Goal: Check status: Check status

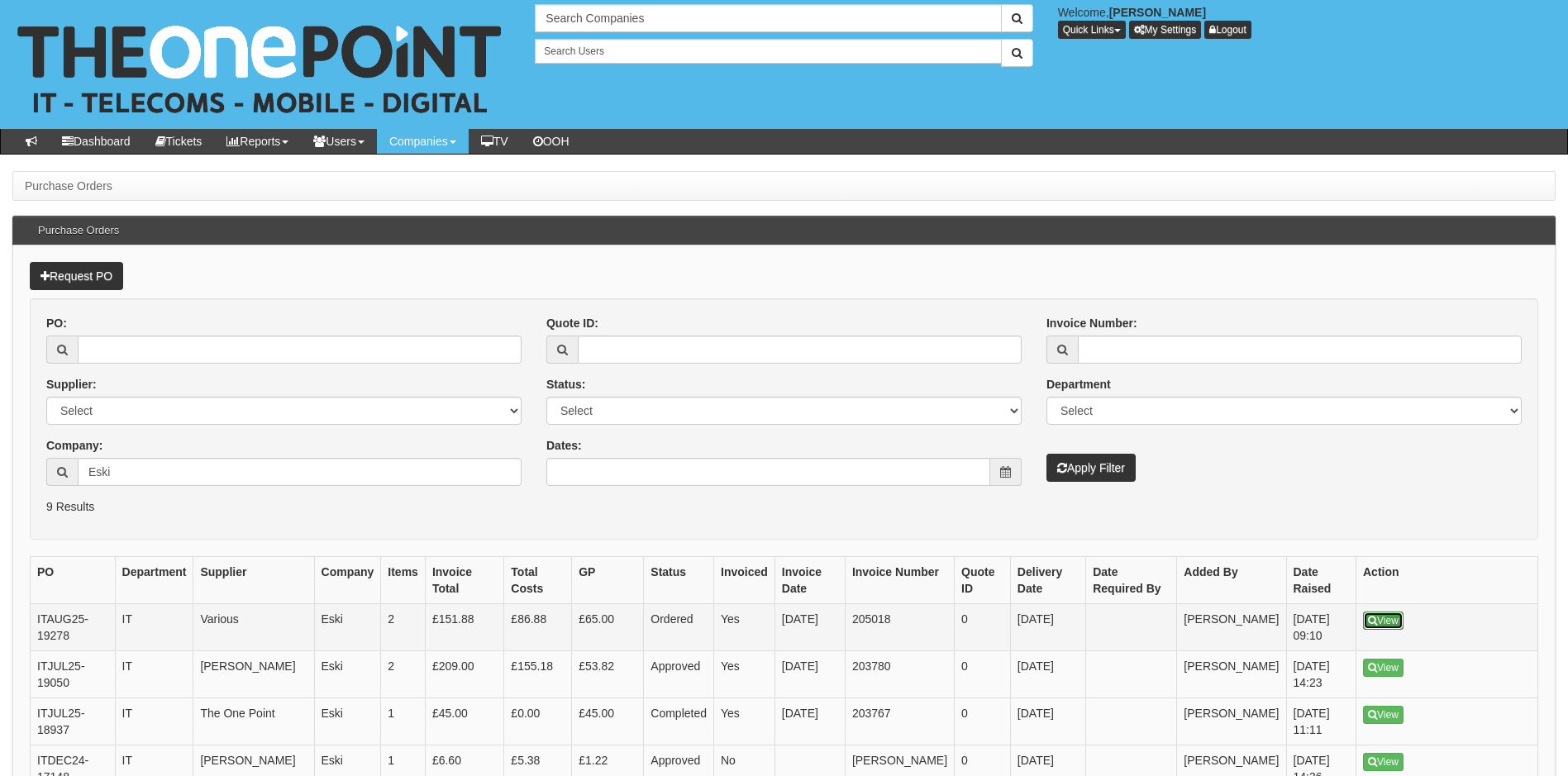
click at [1387, 625] on link "View" at bounding box center [1383, 621] width 40 height 18
click at [1382, 670] on link "View" at bounding box center [1383, 668] width 40 height 18
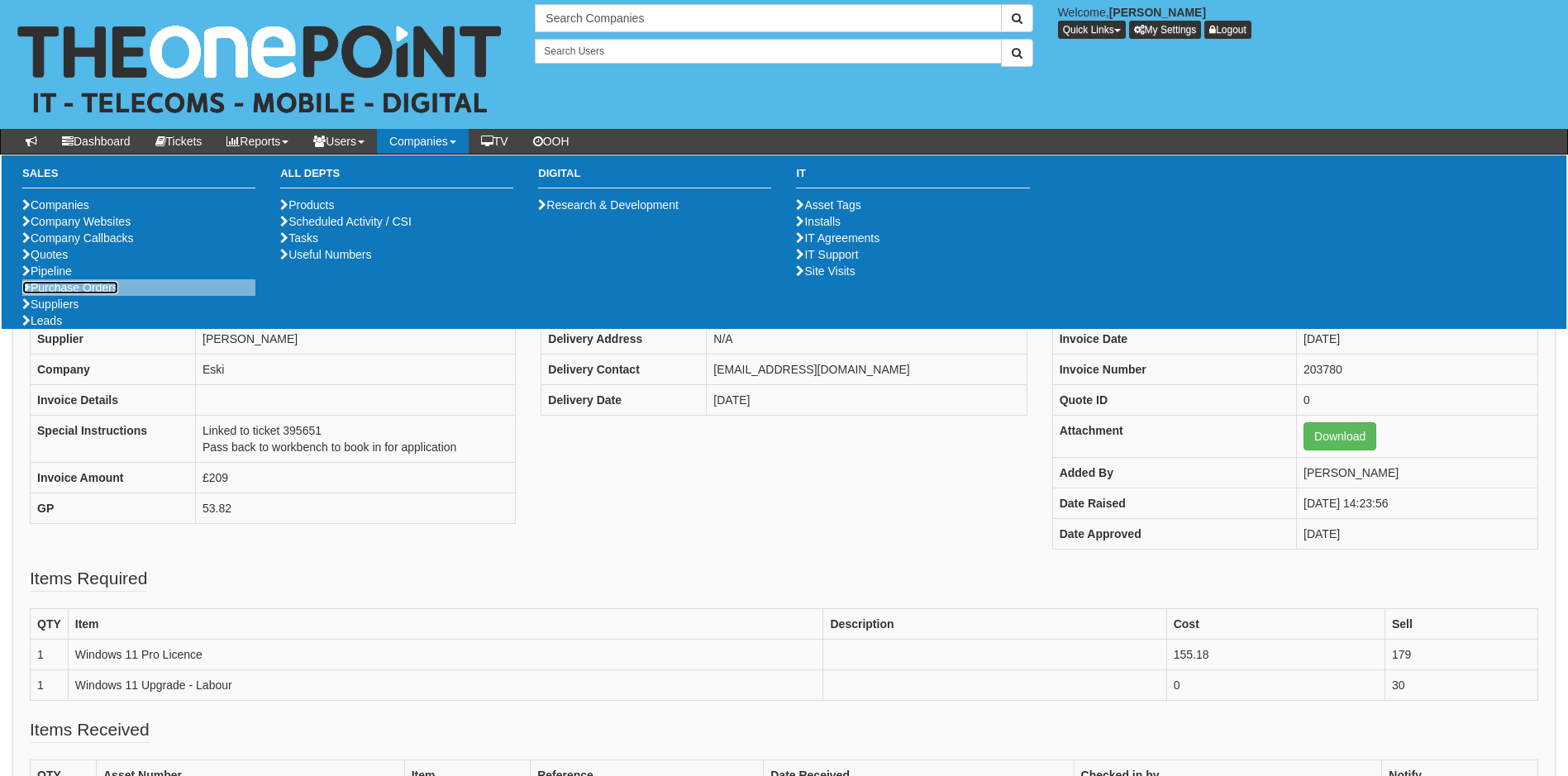
click at [89, 294] on link "Purchase Orders" at bounding box center [70, 288] width 96 height 13
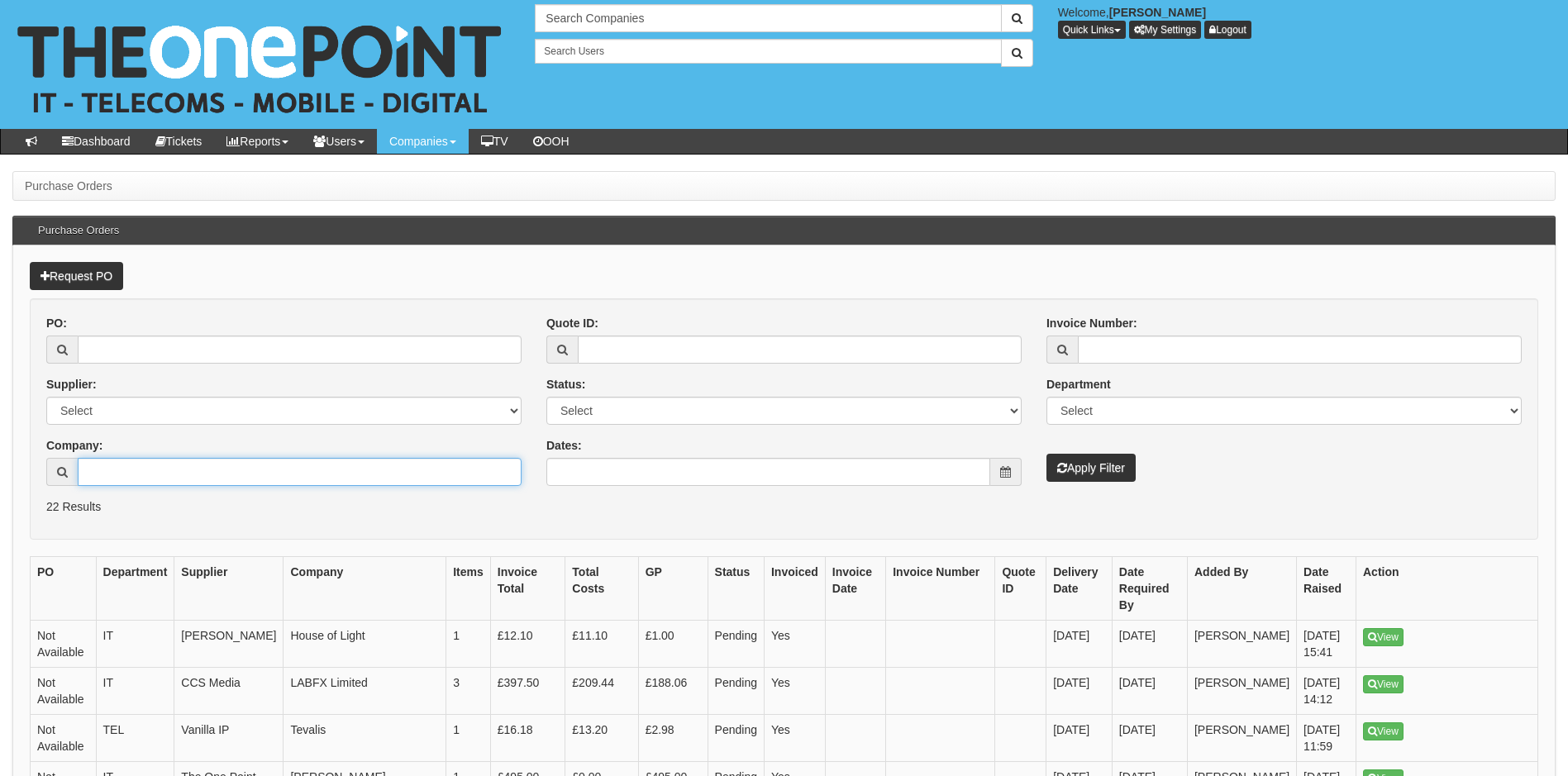
click at [114, 471] on input "Company:" at bounding box center [300, 471] width 444 height 28
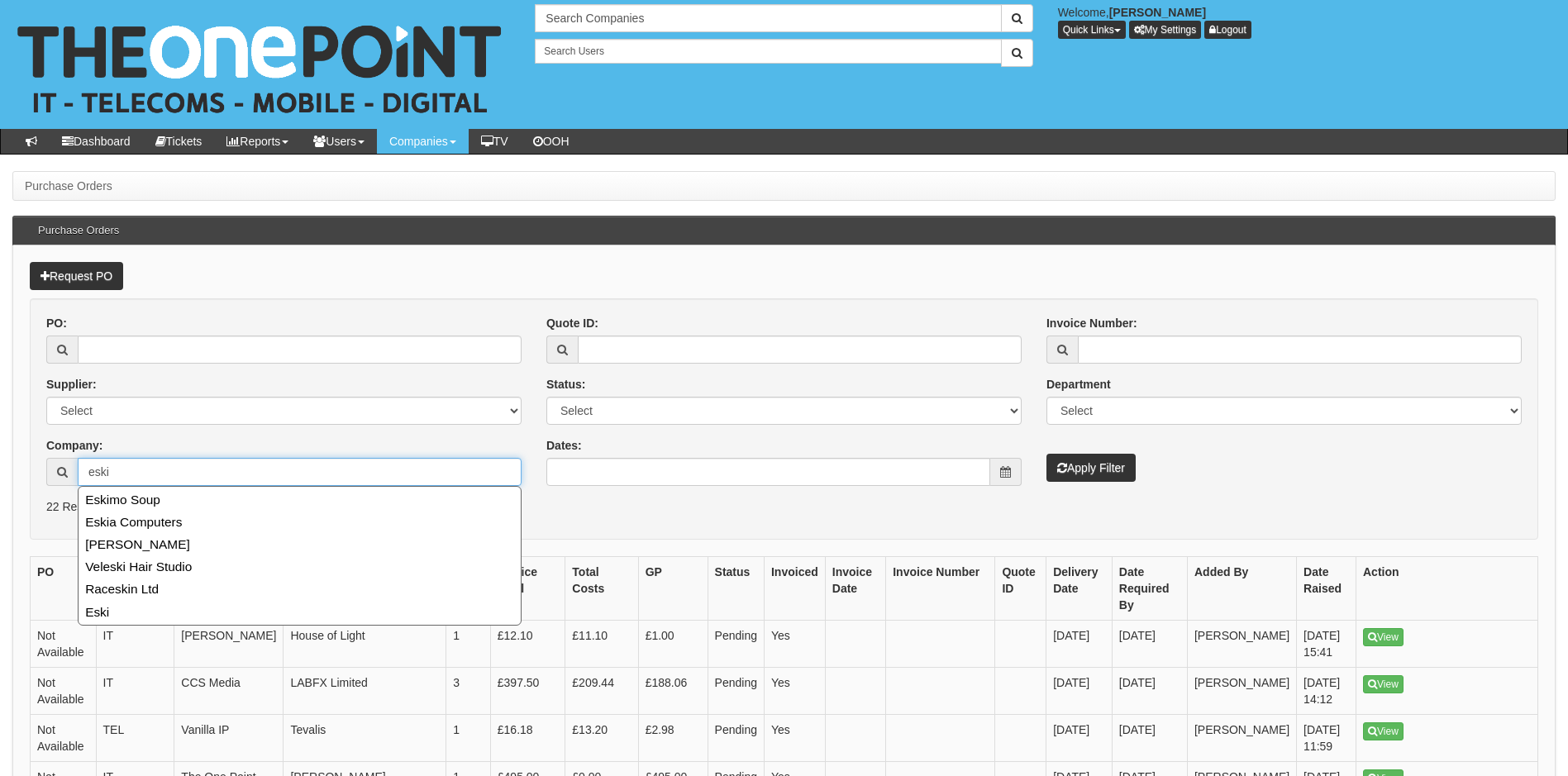
type input "eski"
click at [1046, 454] on button "Apply Filter" at bounding box center [1091, 467] width 89 height 28
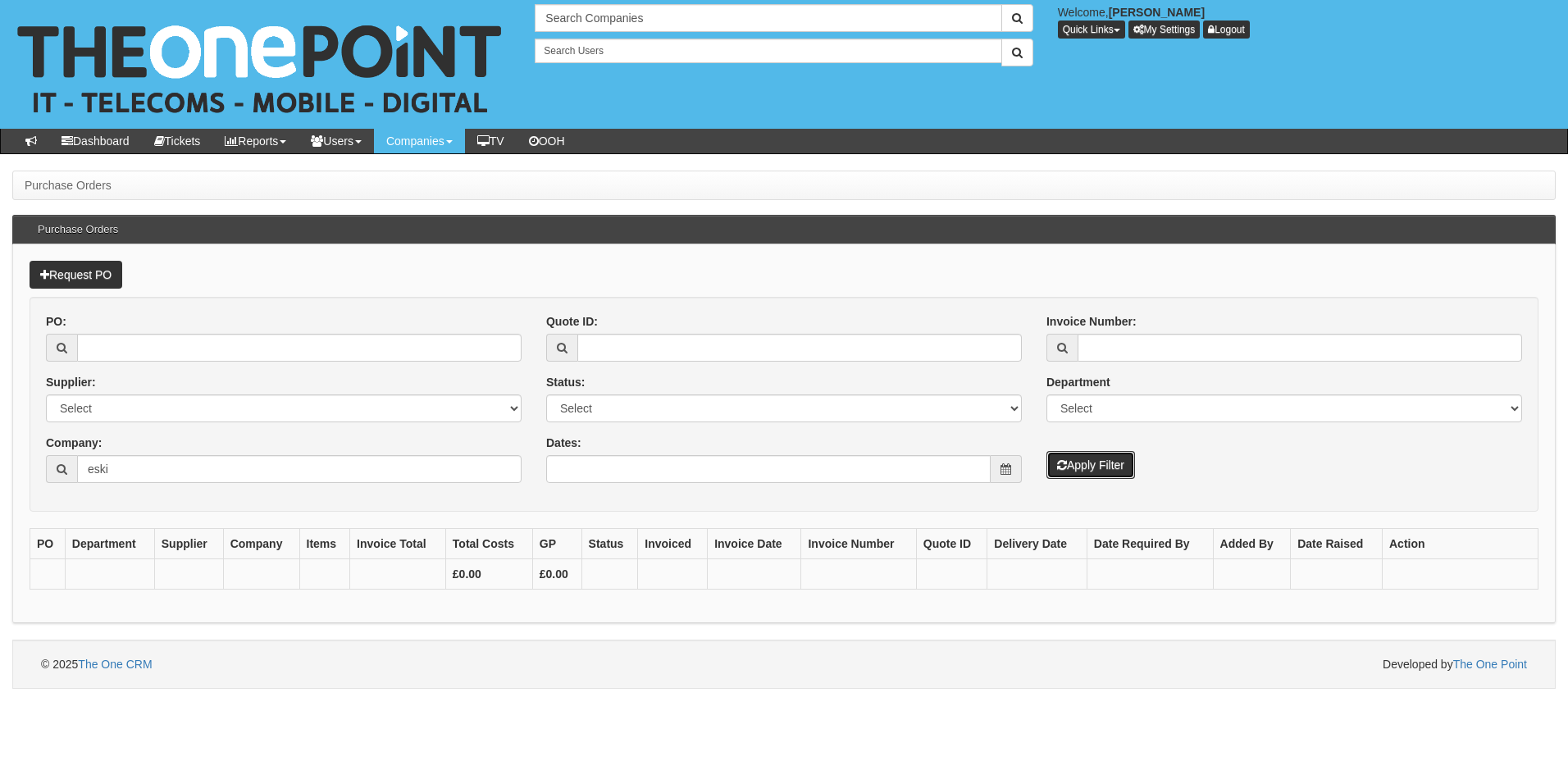
click at [1089, 465] on button "Apply Filter" at bounding box center [1091, 464] width 88 height 27
click at [137, 469] on input "eski" at bounding box center [300, 469] width 445 height 27
type input "e"
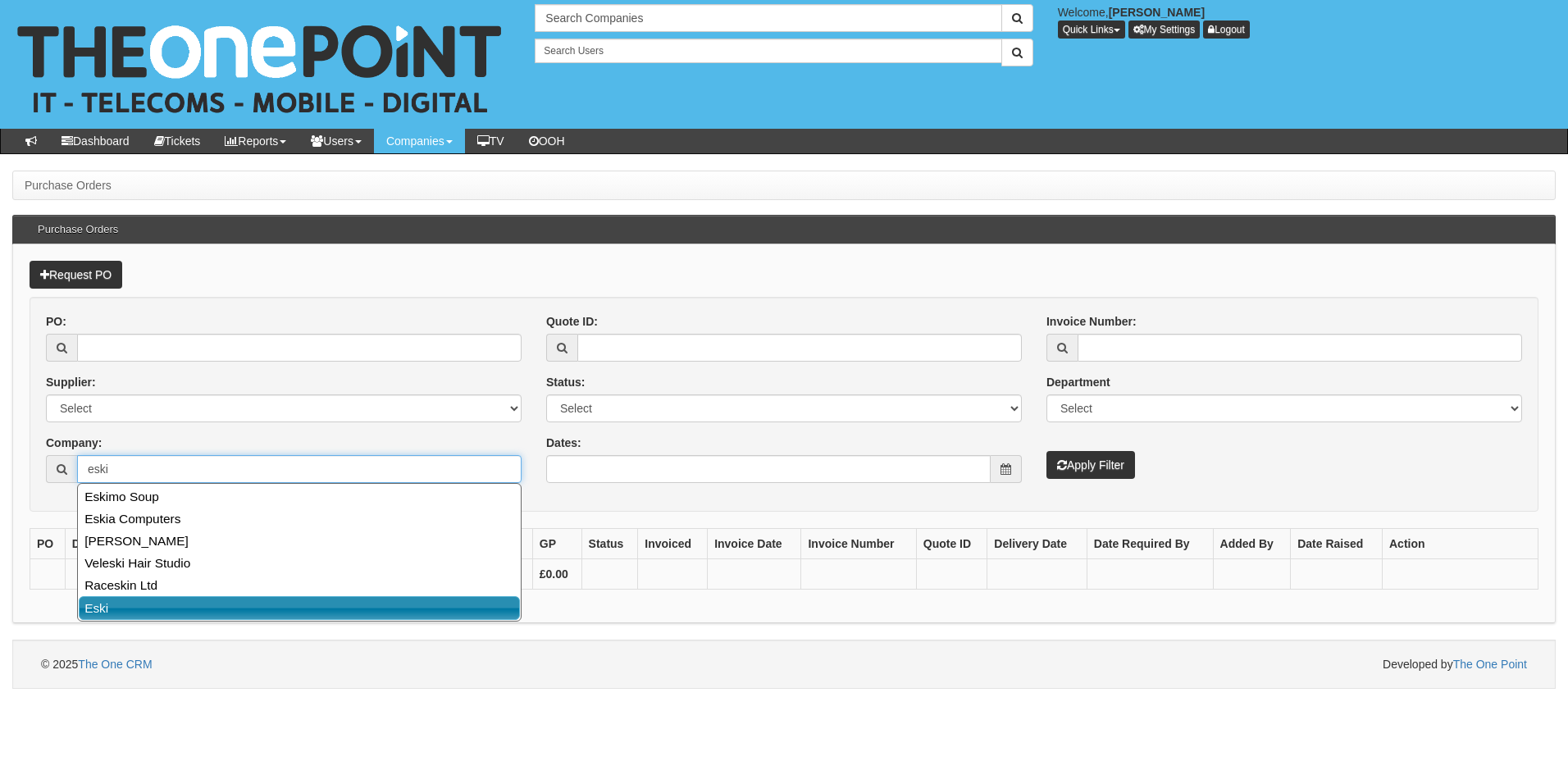
click at [153, 613] on link "Eski" at bounding box center [300, 608] width 441 height 24
type input "Eski"
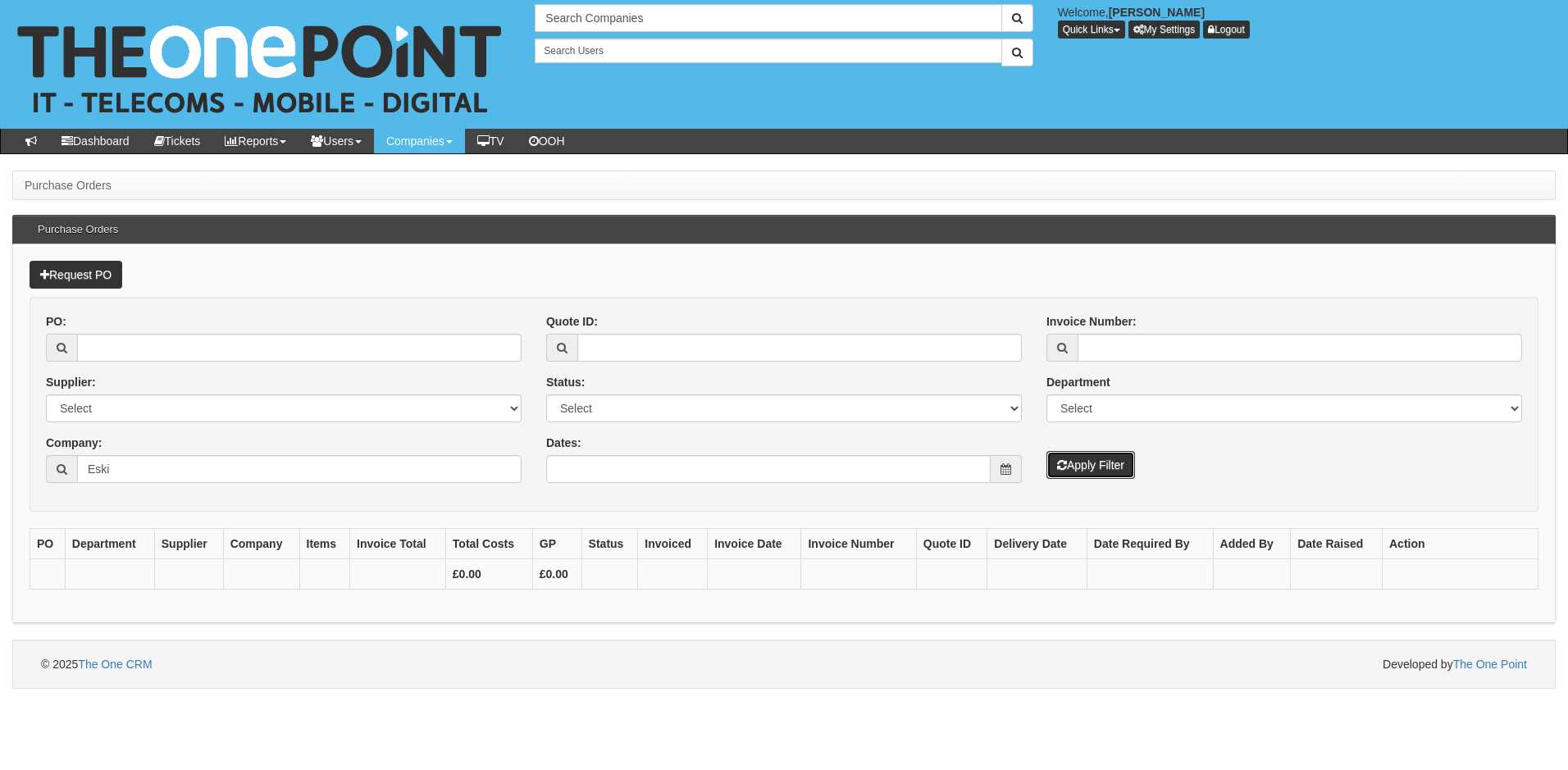
click at [1089, 469] on button "Apply Filter" at bounding box center [1091, 464] width 88 height 27
